Goal: Communication & Community: Participate in discussion

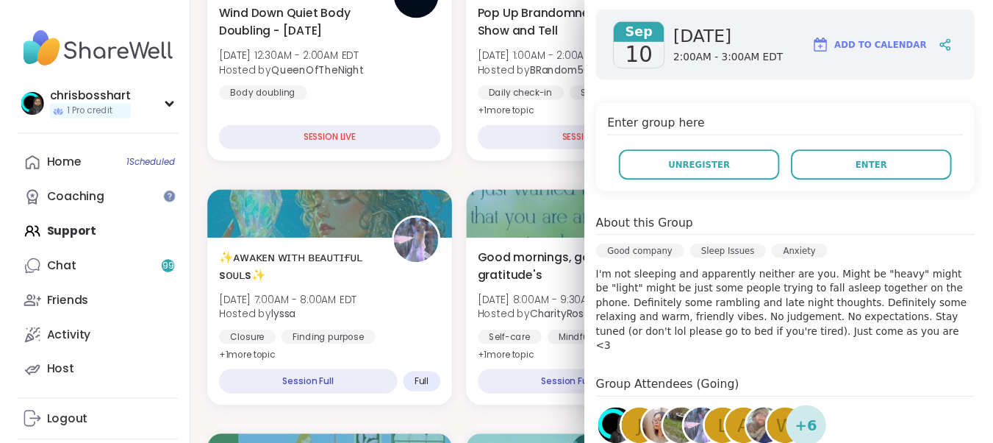
scroll to position [221, 0]
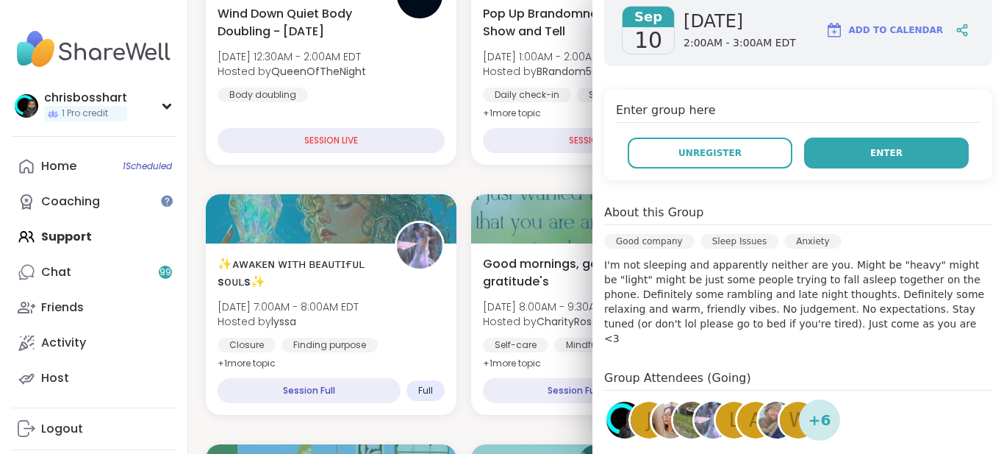
click at [871, 163] on button "Enter" at bounding box center [886, 152] width 165 height 31
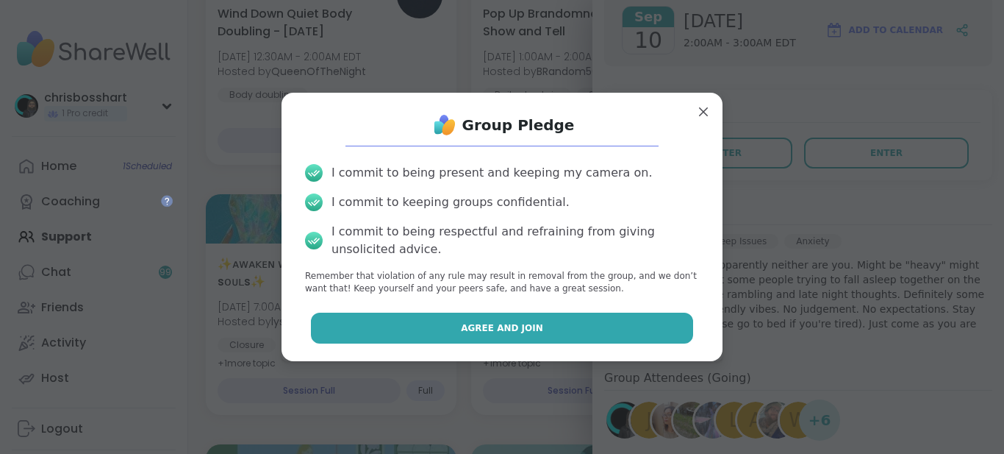
click at [504, 335] on button "Agree and Join" at bounding box center [502, 327] width 383 height 31
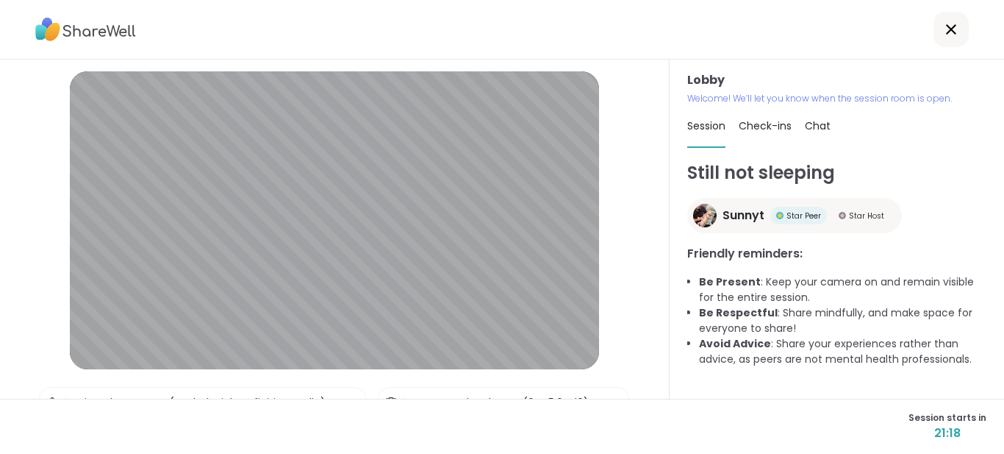
click at [767, 128] on span "Check-ins" at bounding box center [765, 125] width 53 height 15
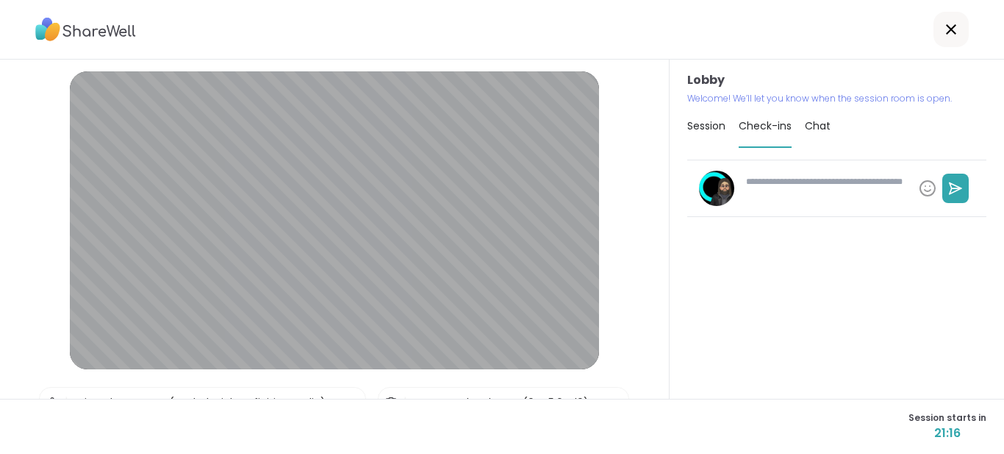
click at [818, 126] on span "Chat" at bounding box center [818, 125] width 26 height 15
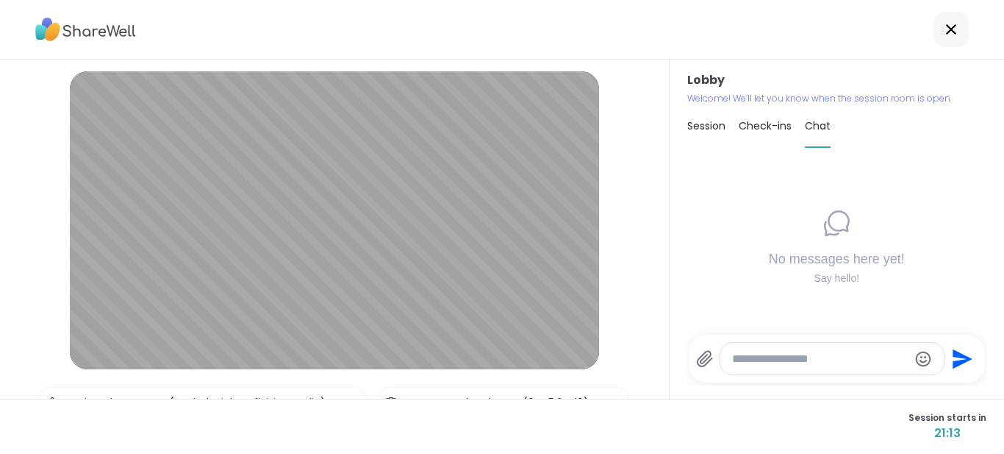
click at [701, 130] on span "Session" at bounding box center [706, 125] width 38 height 15
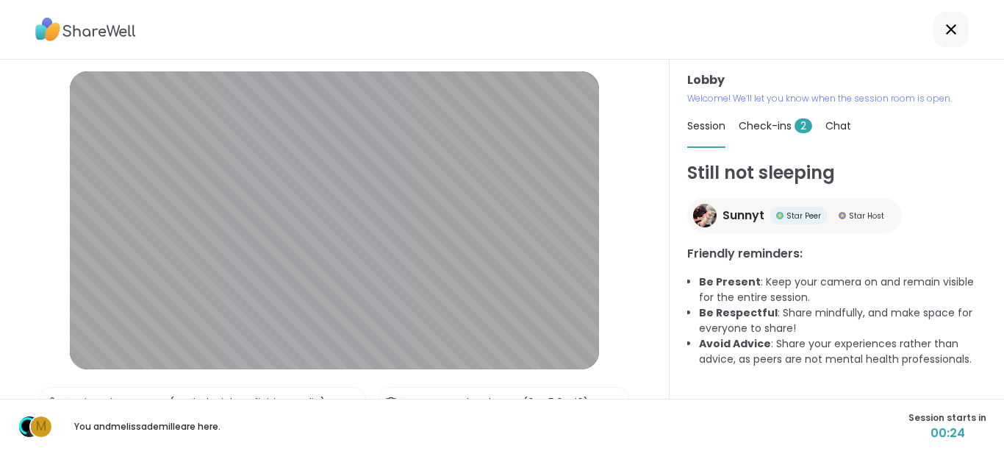
click at [783, 128] on span "Check-ins 2" at bounding box center [776, 125] width 74 height 15
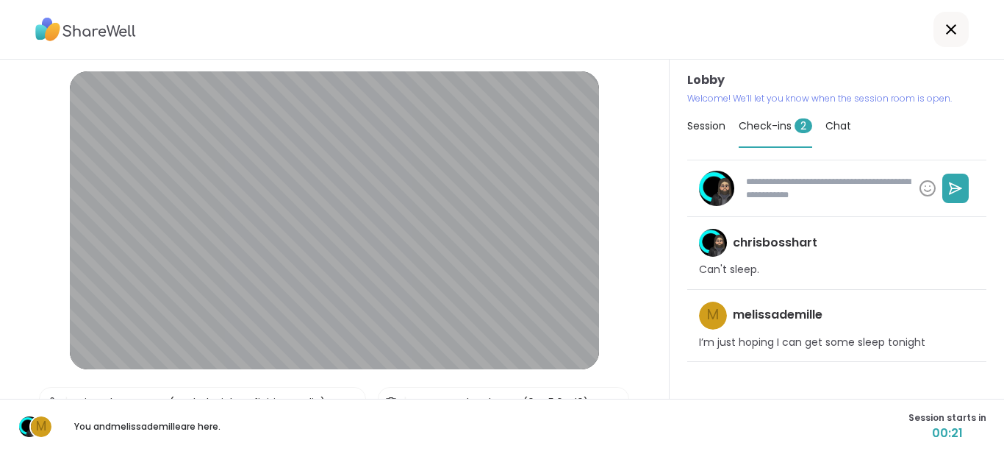
type textarea "*"
click at [704, 128] on span "Session" at bounding box center [706, 125] width 38 height 15
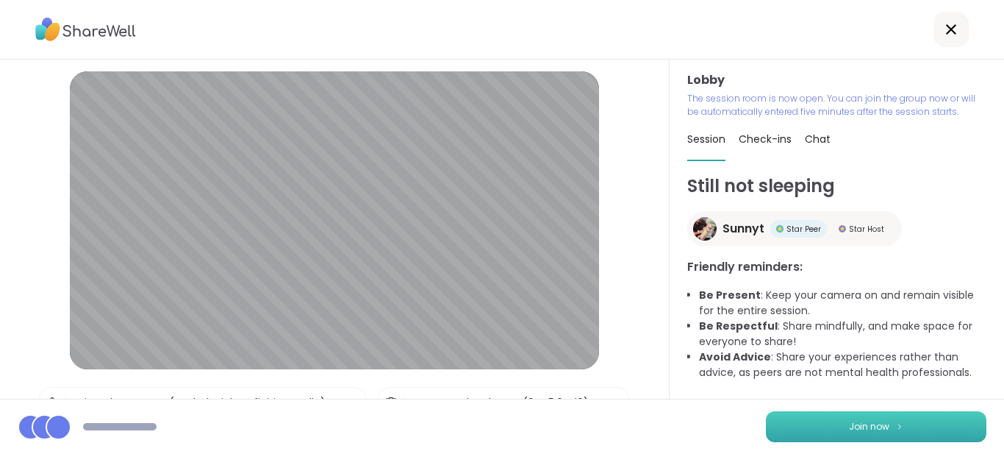
click at [882, 427] on button "Join now" at bounding box center [876, 426] width 221 height 31
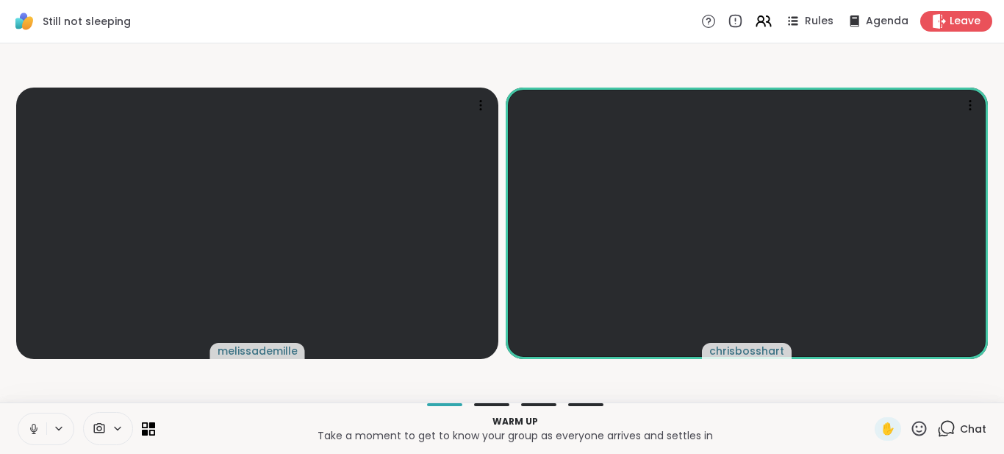
click at [34, 427] on icon at bounding box center [33, 428] width 13 height 13
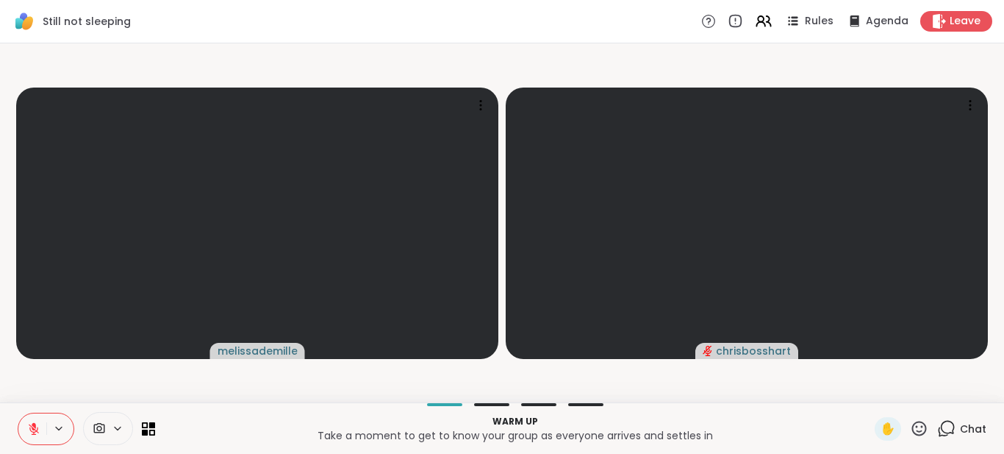
click at [115, 428] on icon at bounding box center [118, 427] width 6 height 3
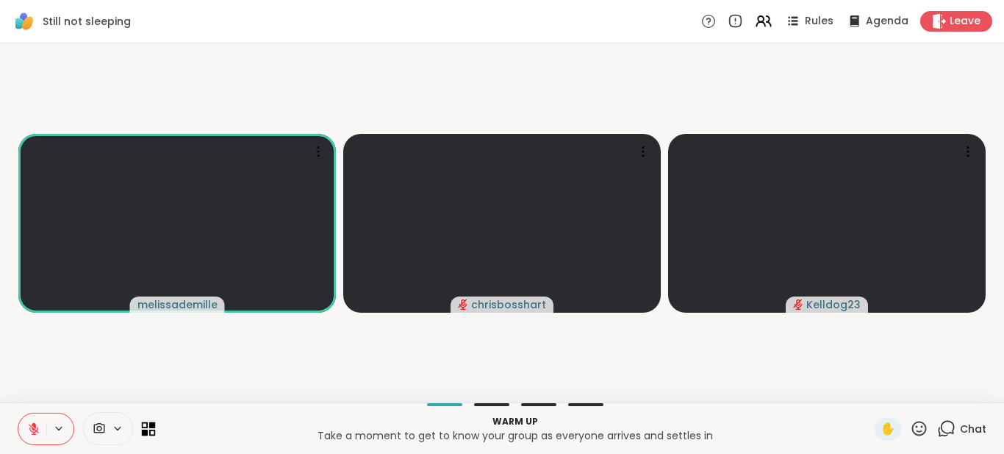
click at [151, 426] on icon at bounding box center [152, 424] width 7 height 7
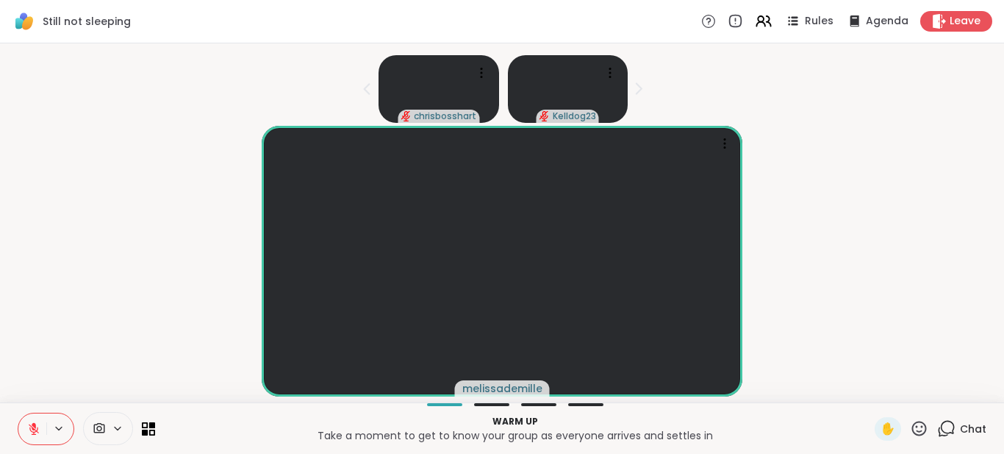
click at [148, 436] on div at bounding box center [86, 428] width 137 height 33
click at [149, 429] on icon at bounding box center [149, 428] width 14 height 14
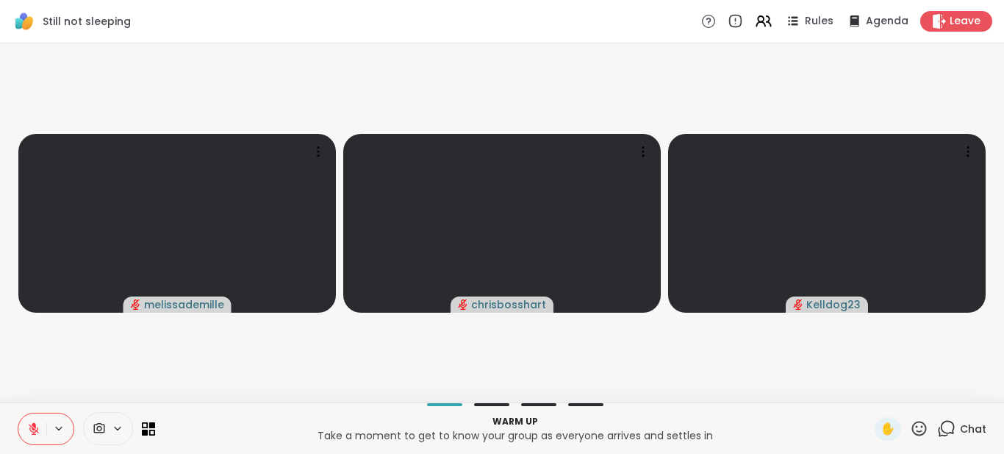
click at [595, 404] on div at bounding box center [585, 404] width 35 height 3
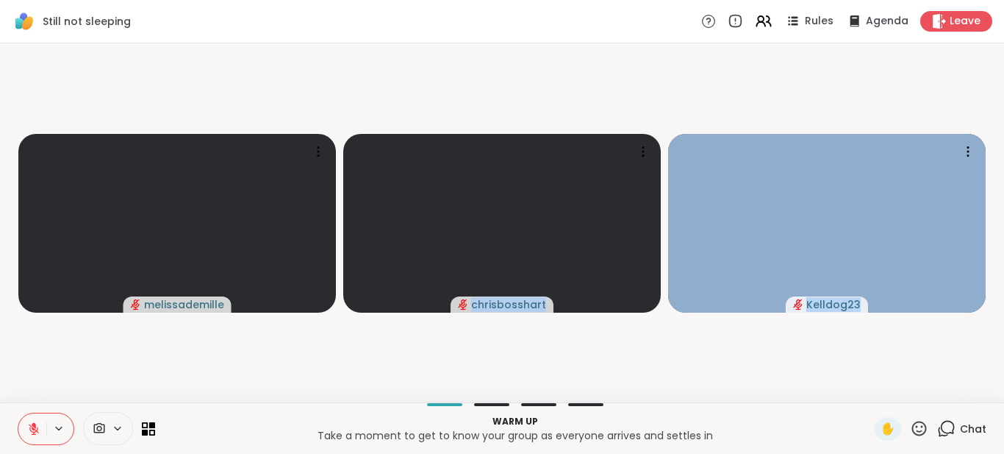
drag, startPoint x: 451, startPoint y: 406, endPoint x: 490, endPoint y: 401, distance: 39.3
click at [490, 401] on div "Still not sleeping Rules Agenda Leave [PERSON_NAME] chrisbosshart Kelldog23 War…" at bounding box center [502, 227] width 1004 height 454
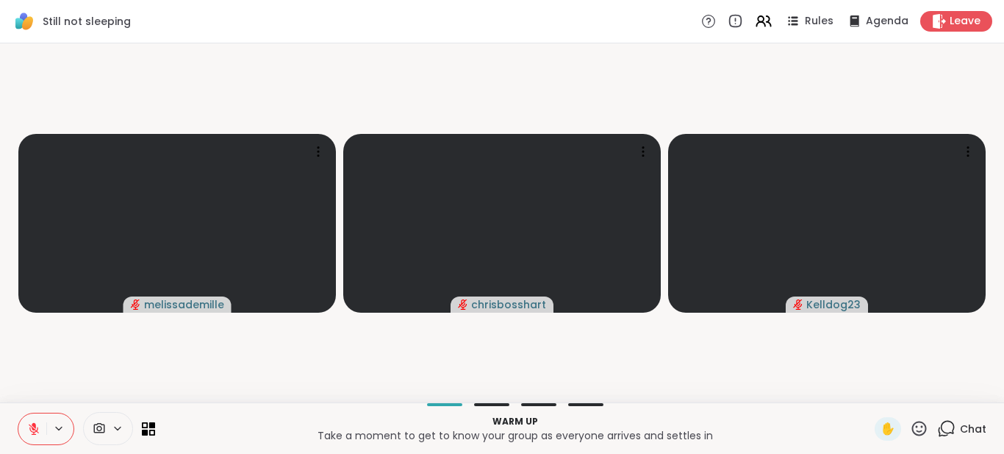
click at [526, 360] on video-player-container "[PERSON_NAME] Kelldog23" at bounding box center [502, 222] width 987 height 347
click at [754, 24] on icon at bounding box center [763, 21] width 18 height 18
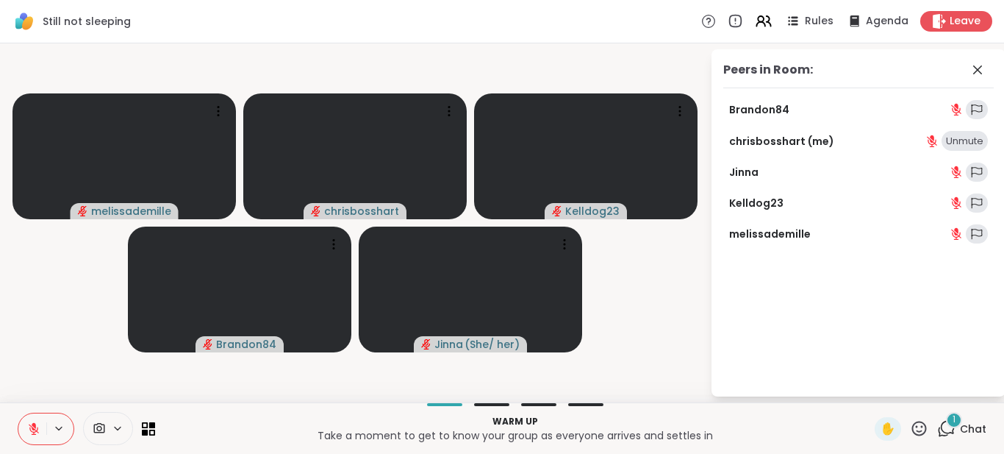
click at [118, 426] on icon at bounding box center [118, 428] width 12 height 12
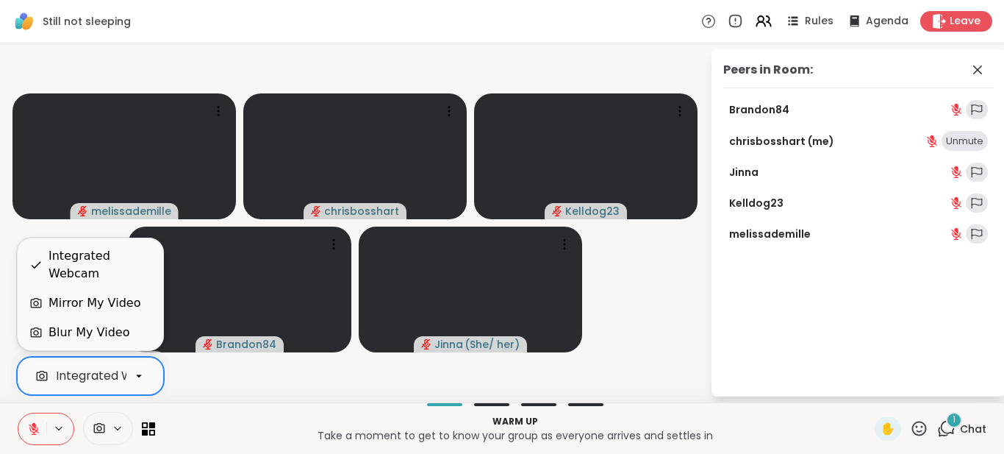
click at [138, 376] on icon at bounding box center [139, 376] width 6 height 3
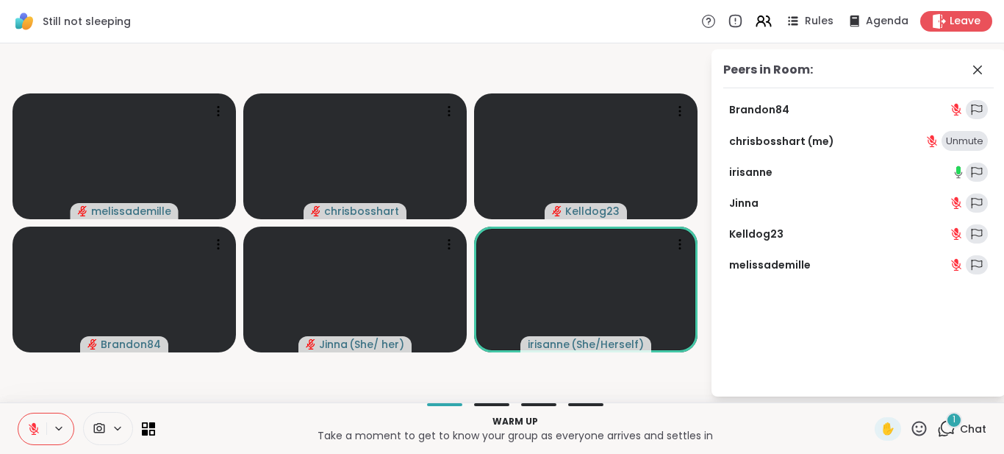
click at [210, 434] on p "Take a moment to get to know your group as everyone arrives and settles in" at bounding box center [515, 435] width 702 height 15
click at [101, 430] on icon at bounding box center [99, 428] width 13 height 14
click at [213, 420] on p "Warm up" at bounding box center [515, 421] width 702 height 13
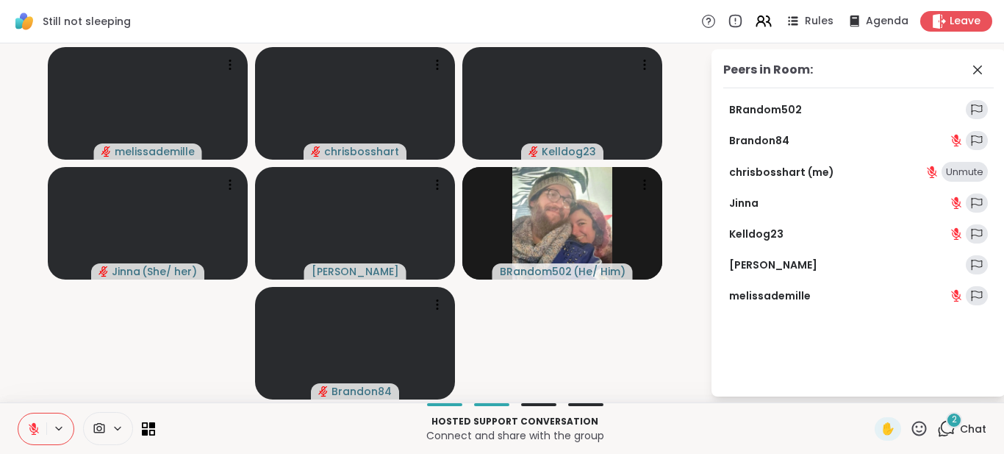
click at [910, 428] on icon at bounding box center [919, 428] width 18 height 18
click at [770, 440] on p "Connect and share with the group" at bounding box center [515, 435] width 702 height 15
click at [950, 26] on span "Leave" at bounding box center [966, 21] width 32 height 15
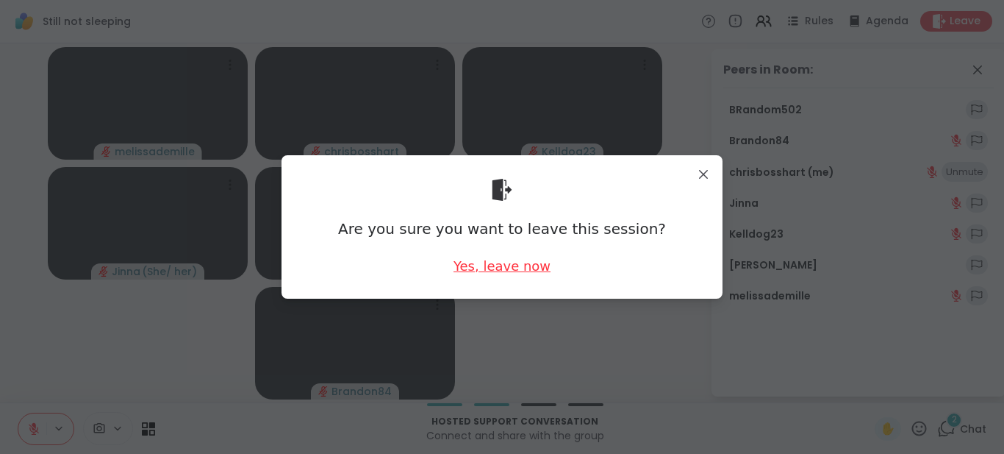
click at [511, 262] on div "Yes, leave now" at bounding box center [502, 266] width 97 height 18
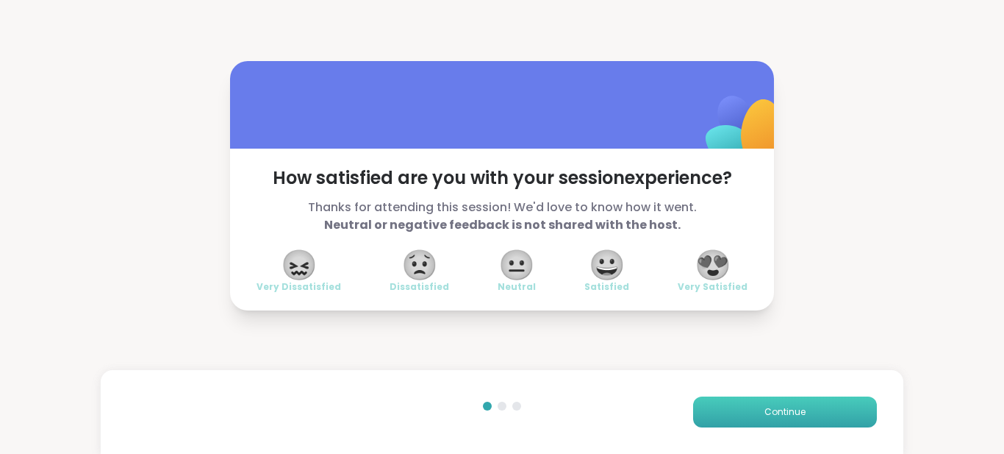
click at [773, 418] on button "Continue" at bounding box center [785, 411] width 184 height 31
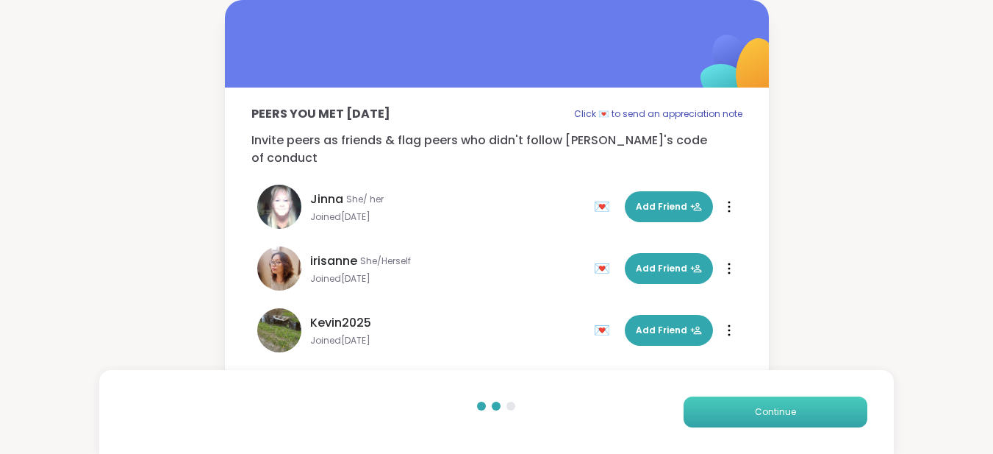
click at [766, 415] on span "Continue" at bounding box center [775, 411] width 41 height 13
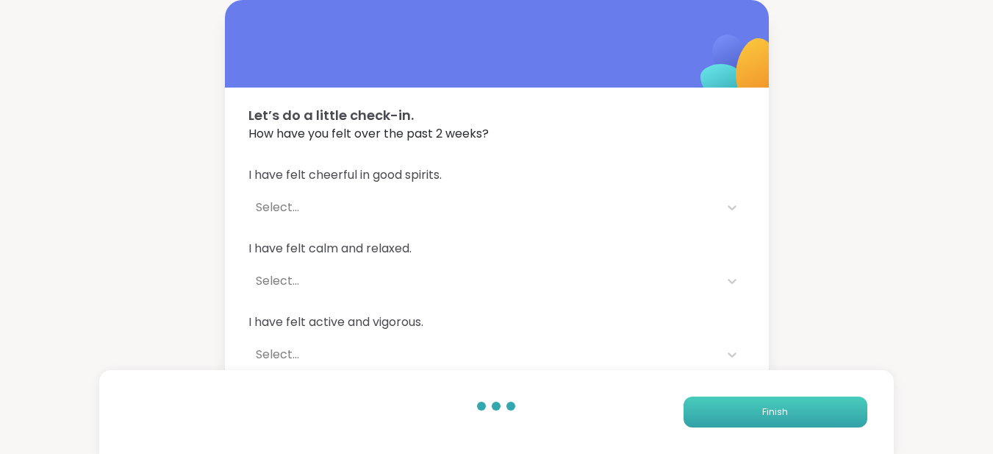
click at [766, 415] on span "Finish" at bounding box center [775, 411] width 26 height 13
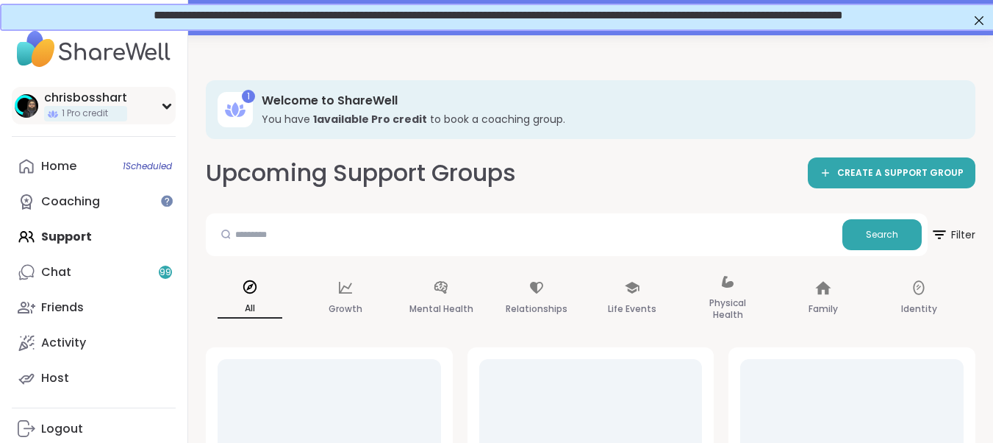
click at [160, 106] on div "chrisbosshart 1 Pro credit" at bounding box center [94, 105] width 164 height 37
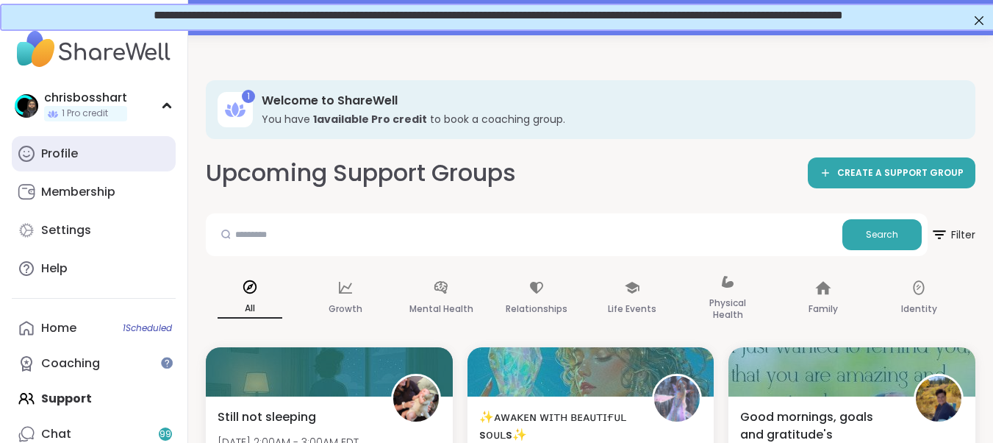
click at [57, 155] on div "Profile" at bounding box center [59, 154] width 37 height 16
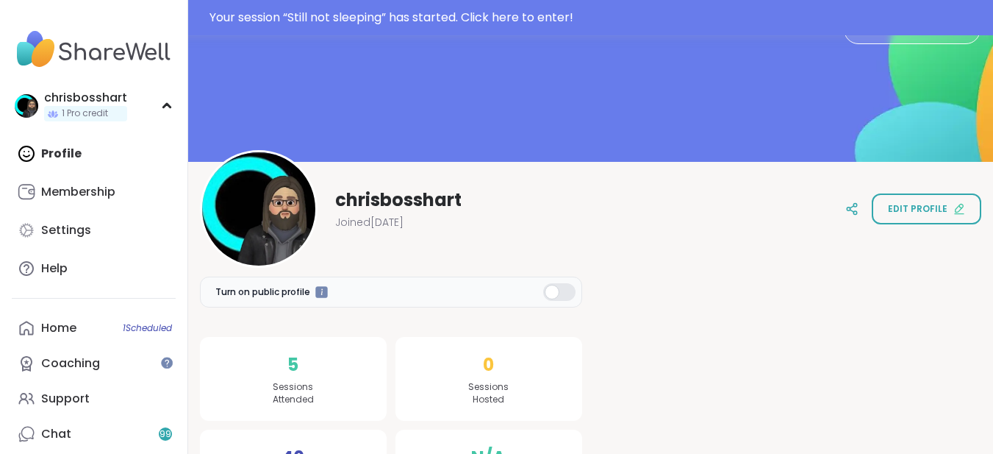
scroll to position [131, 0]
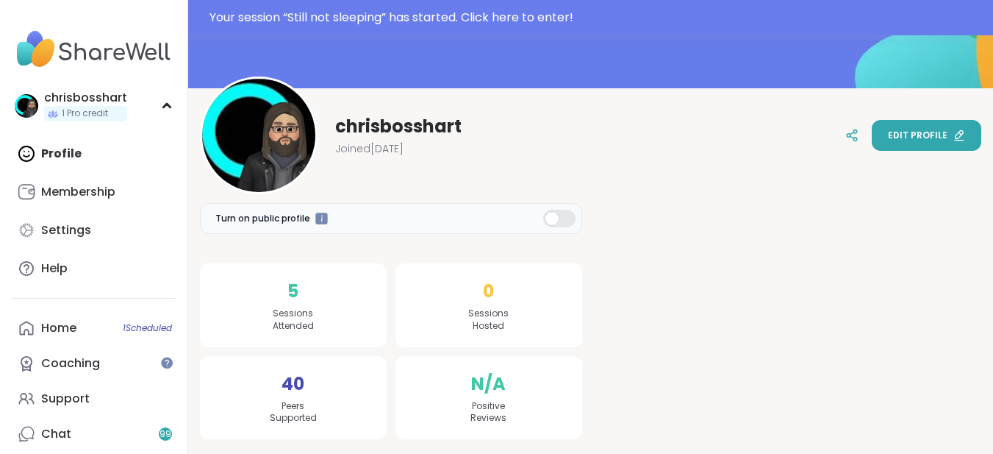
click at [899, 141] on span "Edit profile" at bounding box center [918, 135] width 60 height 13
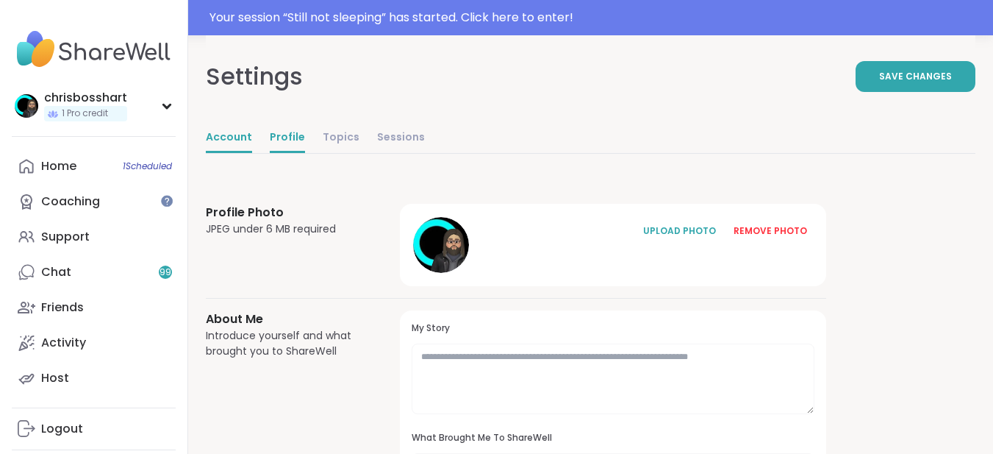
click at [232, 143] on link "Account" at bounding box center [229, 138] width 46 height 29
select select "**"
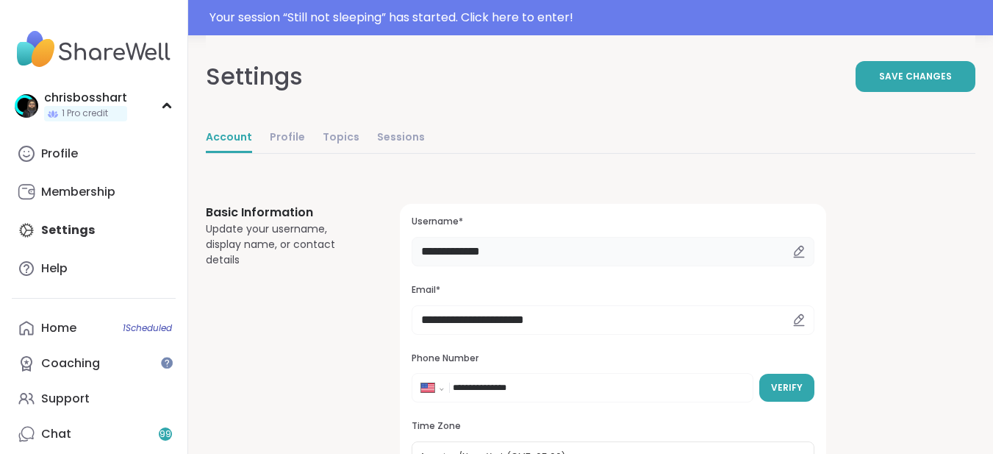
click at [598, 242] on input "**********" at bounding box center [613, 251] width 403 height 29
type input "*"
type input "*******"
click at [798, 398] on button "Verify" at bounding box center [786, 387] width 55 height 28
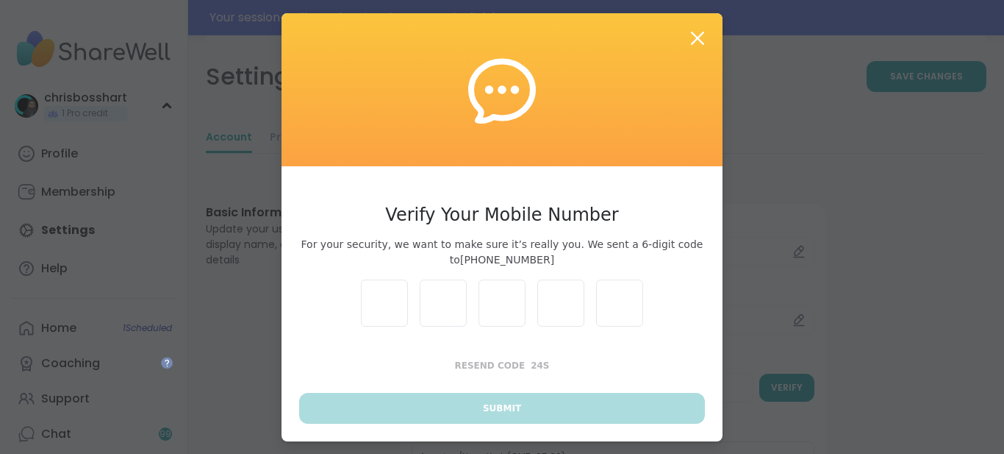
click at [373, 302] on input "text" at bounding box center [384, 302] width 47 height 47
type input "*"
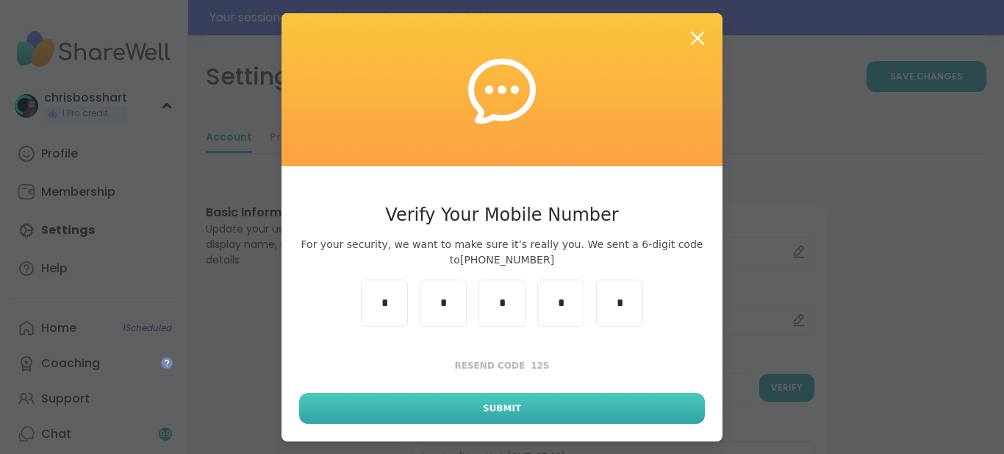
type input "*"
click at [483, 404] on span "Submit" at bounding box center [502, 407] width 38 height 13
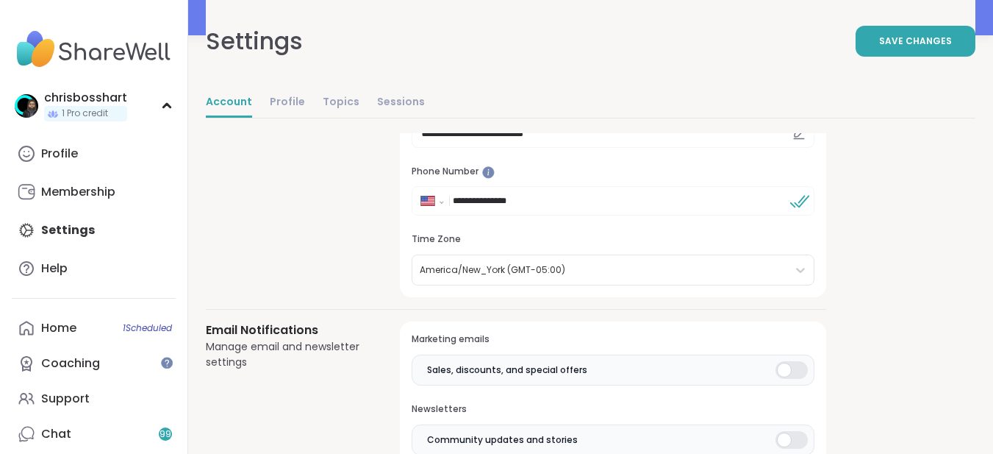
scroll to position [221, 0]
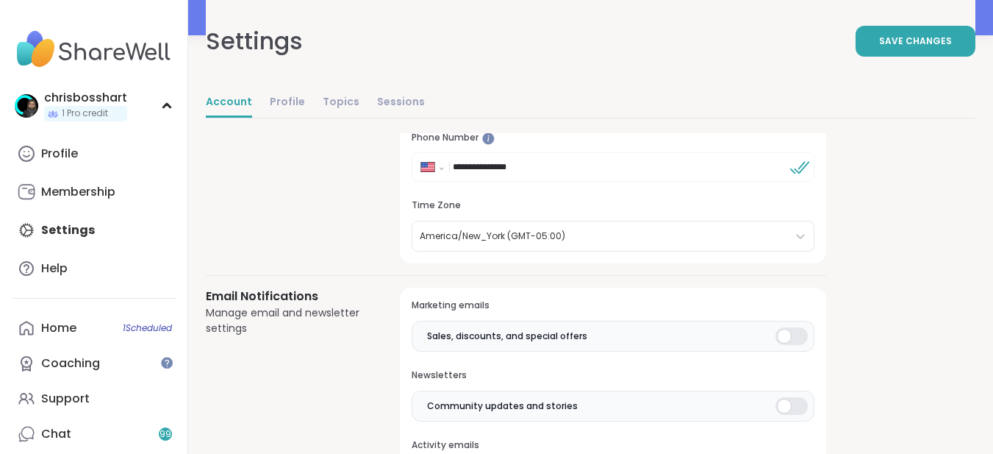
click at [798, 332] on div at bounding box center [792, 336] width 32 height 18
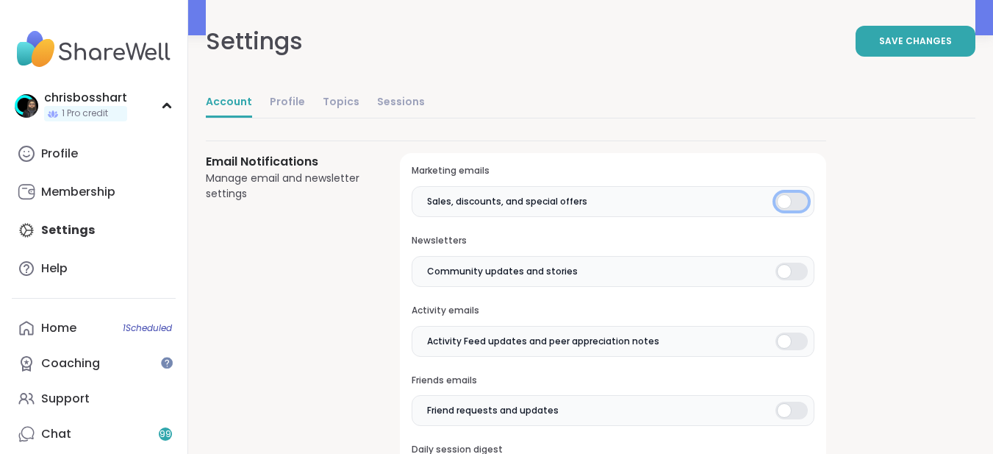
scroll to position [368, 0]
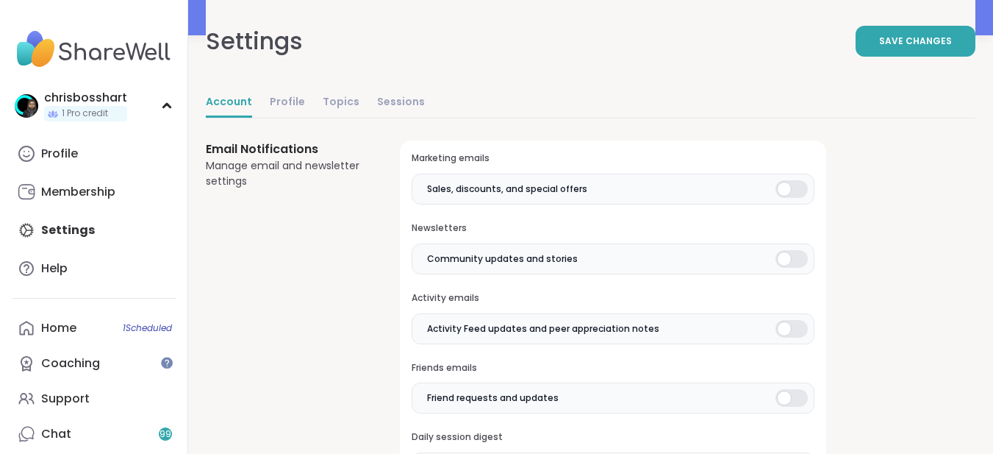
click at [798, 331] on div at bounding box center [792, 329] width 32 height 18
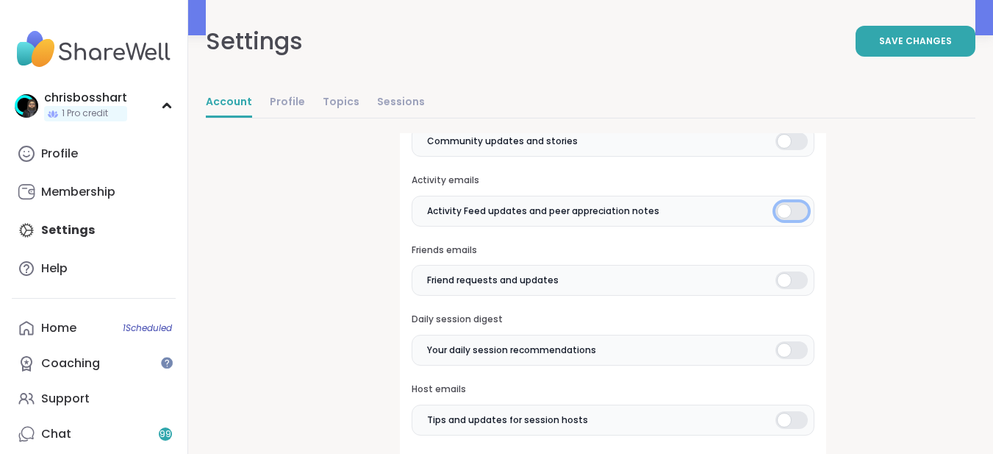
scroll to position [515, 0]
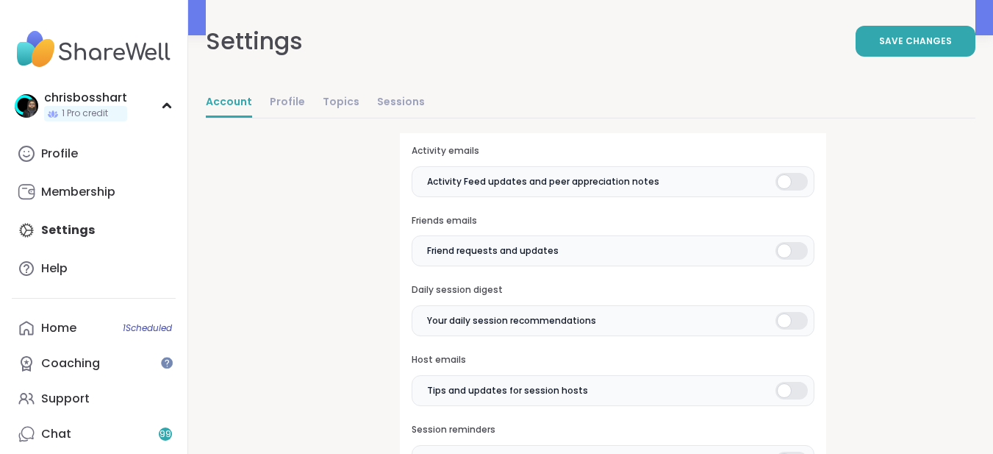
click at [804, 249] on div at bounding box center [792, 251] width 32 height 18
click at [793, 316] on div at bounding box center [792, 321] width 32 height 18
click at [783, 384] on div at bounding box center [792, 391] width 32 height 18
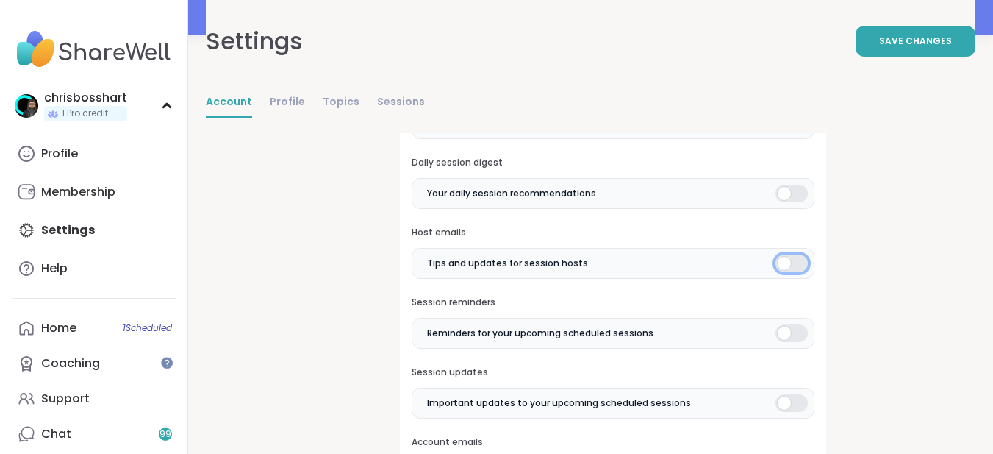
scroll to position [662, 0]
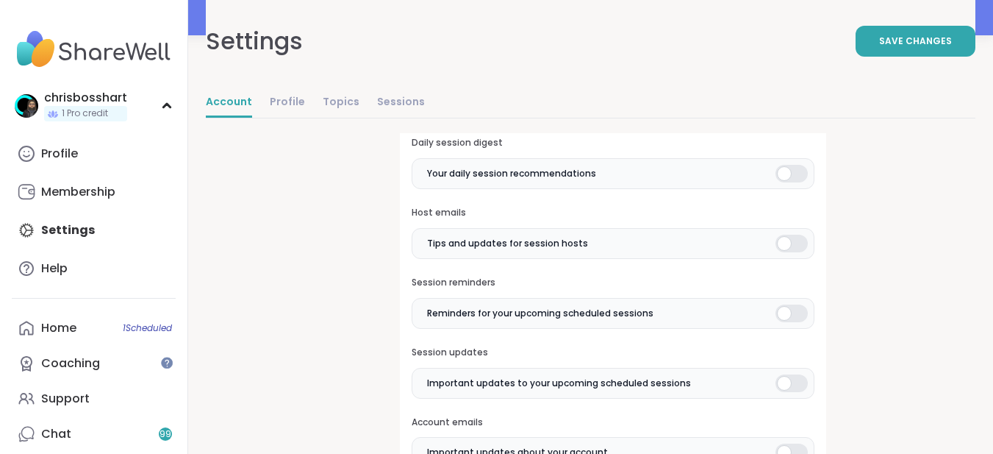
click at [800, 313] on div at bounding box center [792, 313] width 32 height 18
click at [787, 376] on div at bounding box center [792, 383] width 32 height 18
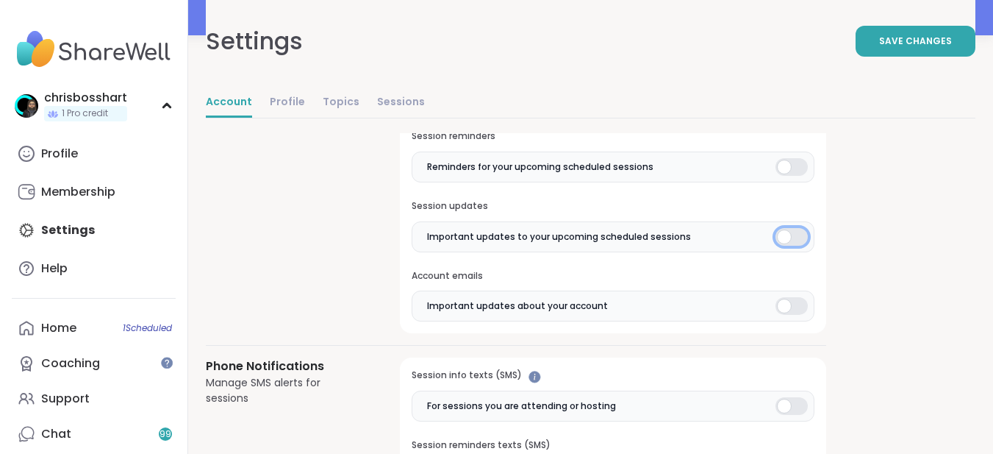
scroll to position [809, 0]
click at [802, 302] on div at bounding box center [792, 305] width 32 height 18
click at [790, 403] on div at bounding box center [792, 405] width 32 height 18
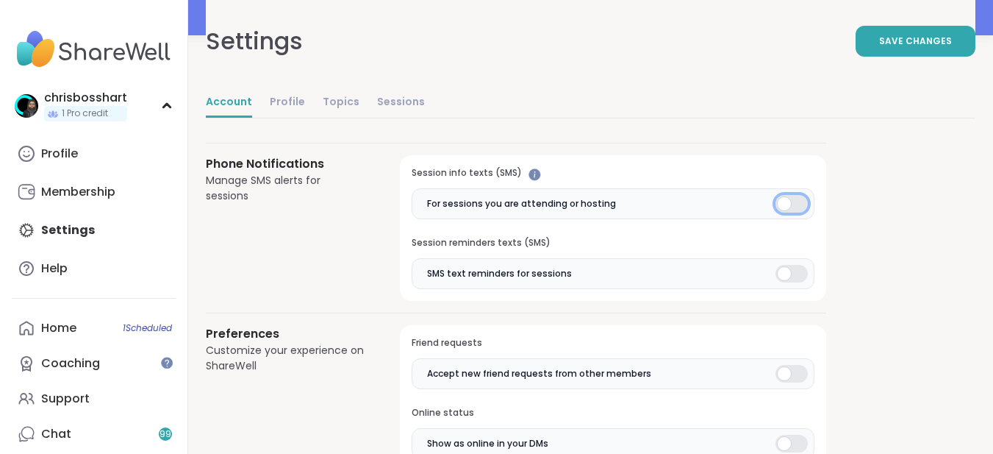
scroll to position [1029, 0]
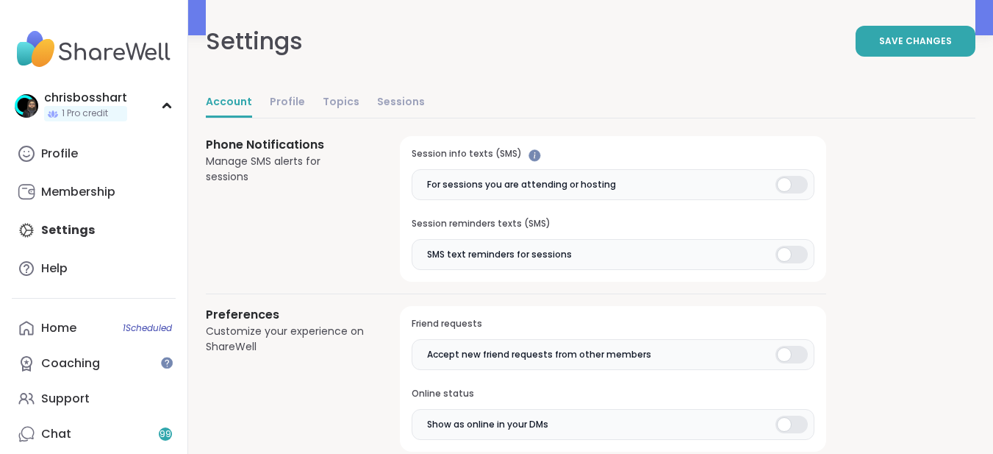
click at [802, 252] on div at bounding box center [792, 255] width 32 height 18
click at [787, 352] on div at bounding box center [792, 355] width 32 height 18
click at [785, 417] on div at bounding box center [792, 424] width 32 height 18
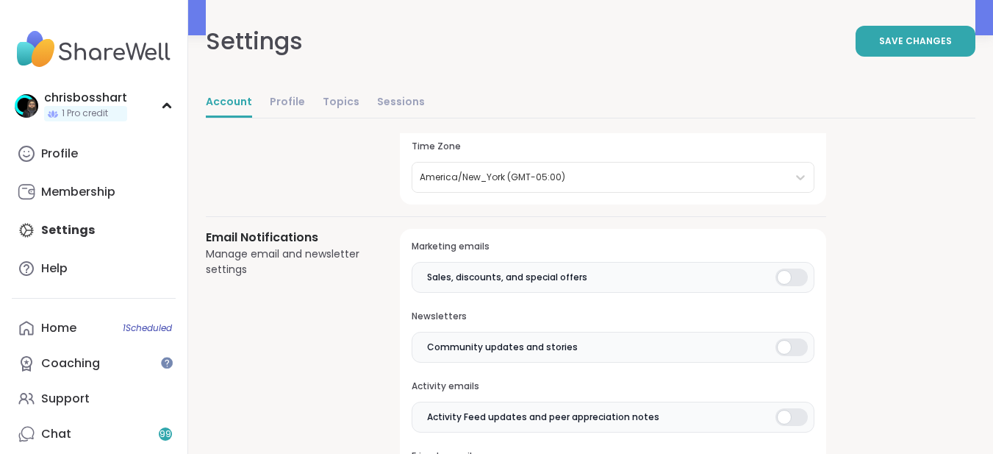
scroll to position [275, 0]
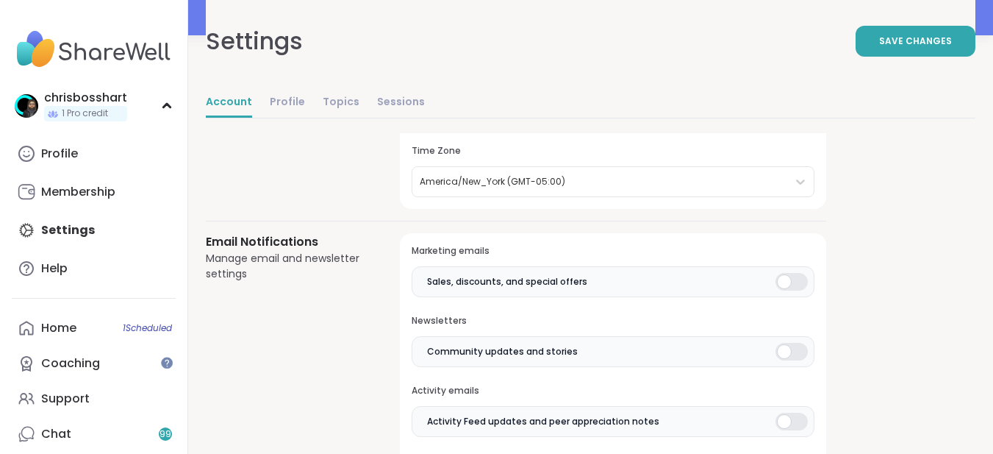
click at [788, 347] on div at bounding box center [792, 352] width 32 height 18
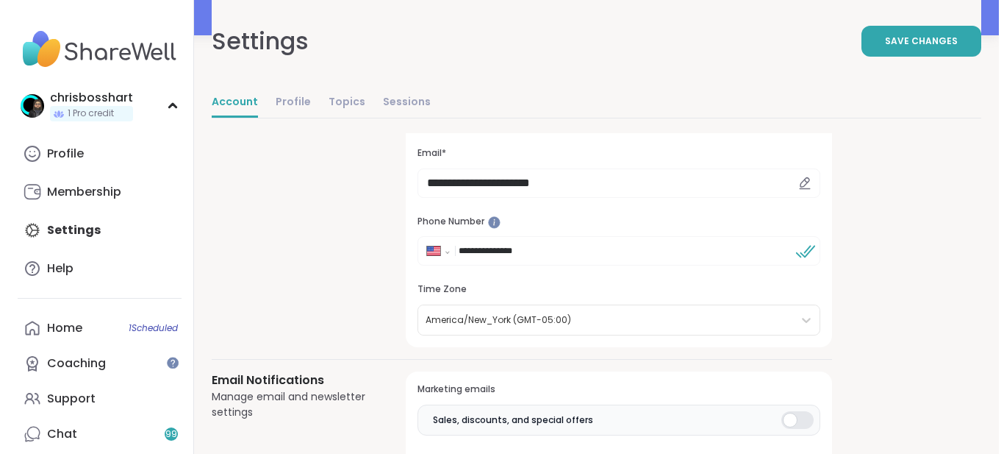
scroll to position [0, 0]
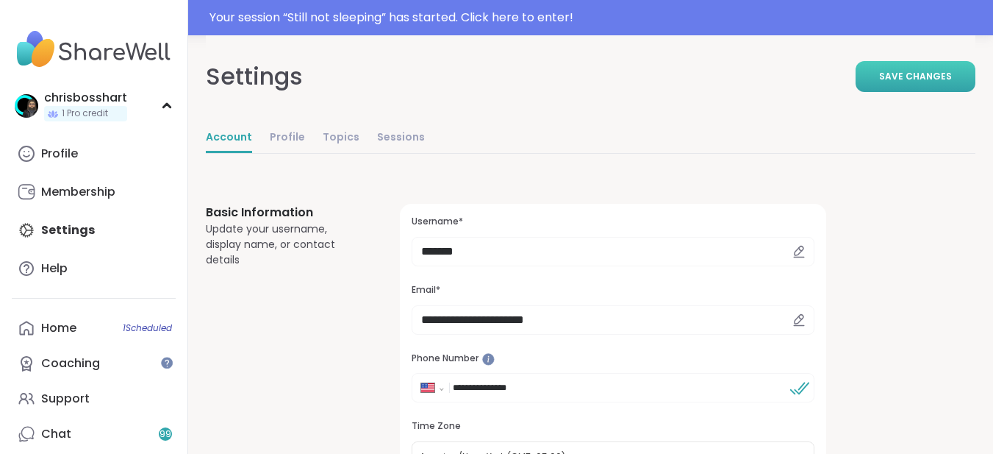
click at [917, 81] on span "Save Changes" at bounding box center [915, 76] width 73 height 13
click at [551, 22] on div "Your session “ Still not sleeping ” has started. Click here to enter!" at bounding box center [597, 18] width 775 height 18
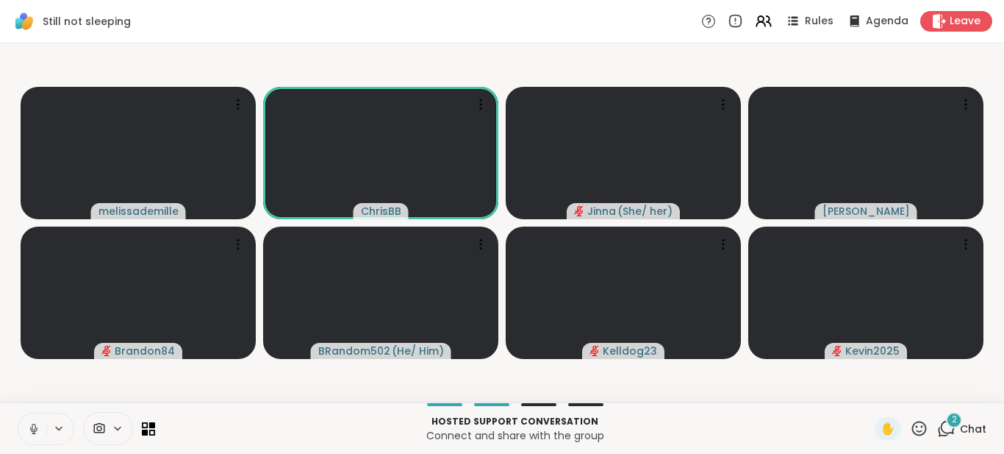
click at [32, 433] on icon at bounding box center [33, 428] width 13 height 13
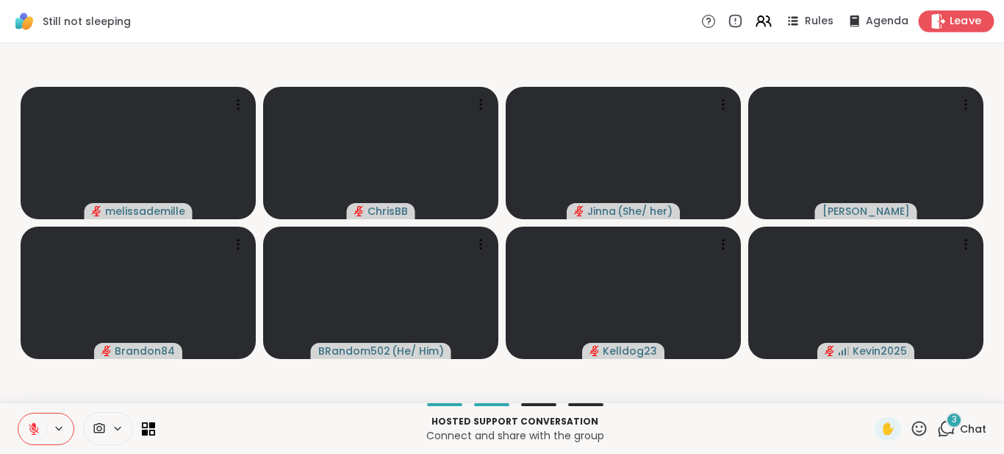
click at [933, 24] on icon at bounding box center [939, 20] width 14 height 15
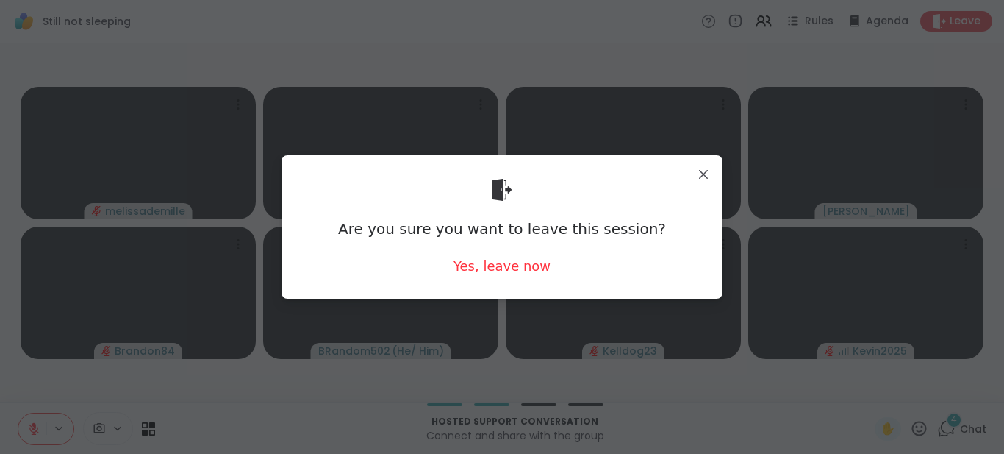
click at [501, 267] on div "Yes, leave now" at bounding box center [502, 266] width 97 height 18
